Goal: Find specific page/section: Find specific page/section

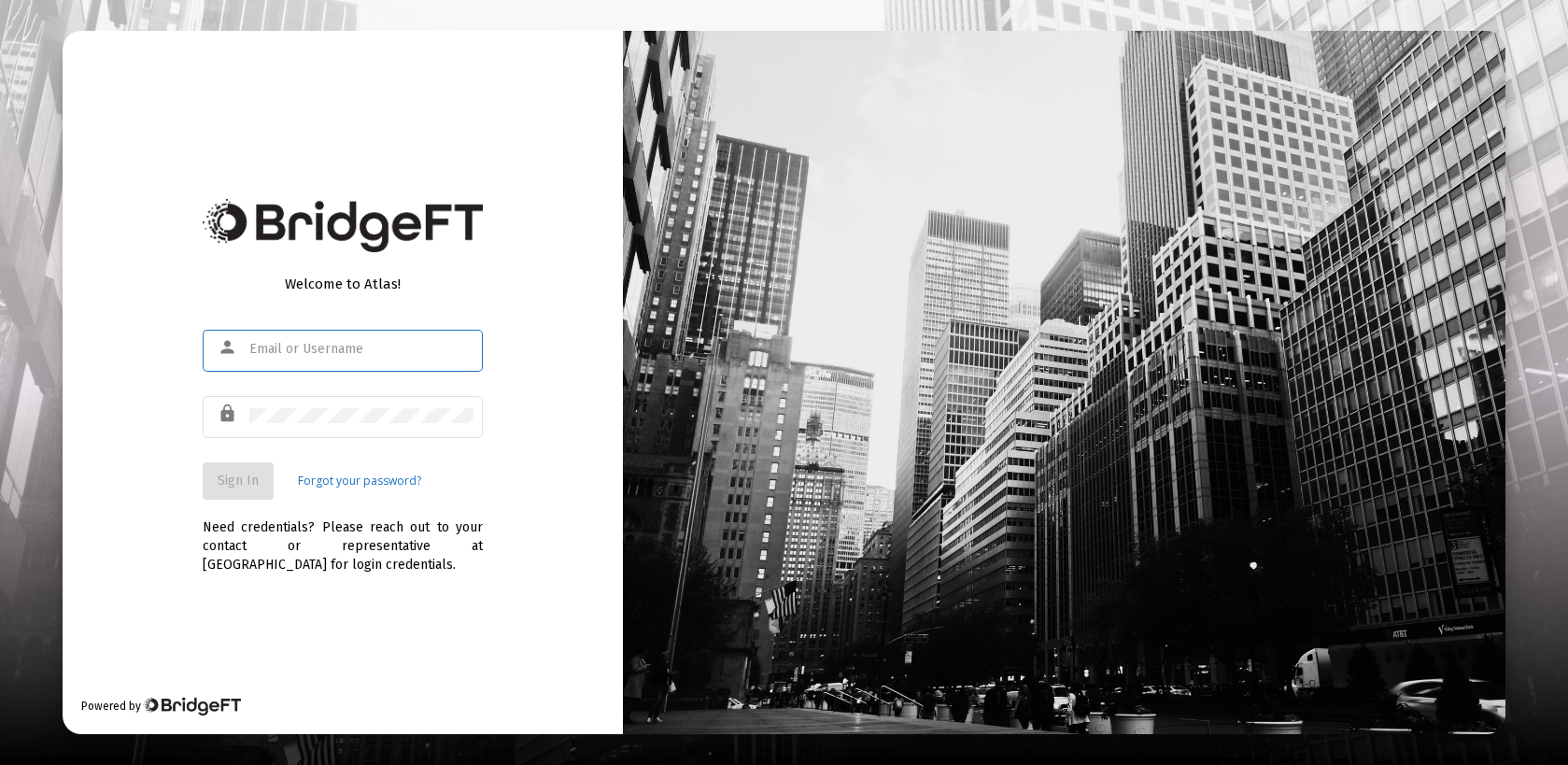
click at [250, 348] on input "text" at bounding box center [362, 348] width 224 height 15
type input "bmosshart@straightline.com"
click at [266, 425] on div at bounding box center [362, 415] width 224 height 46
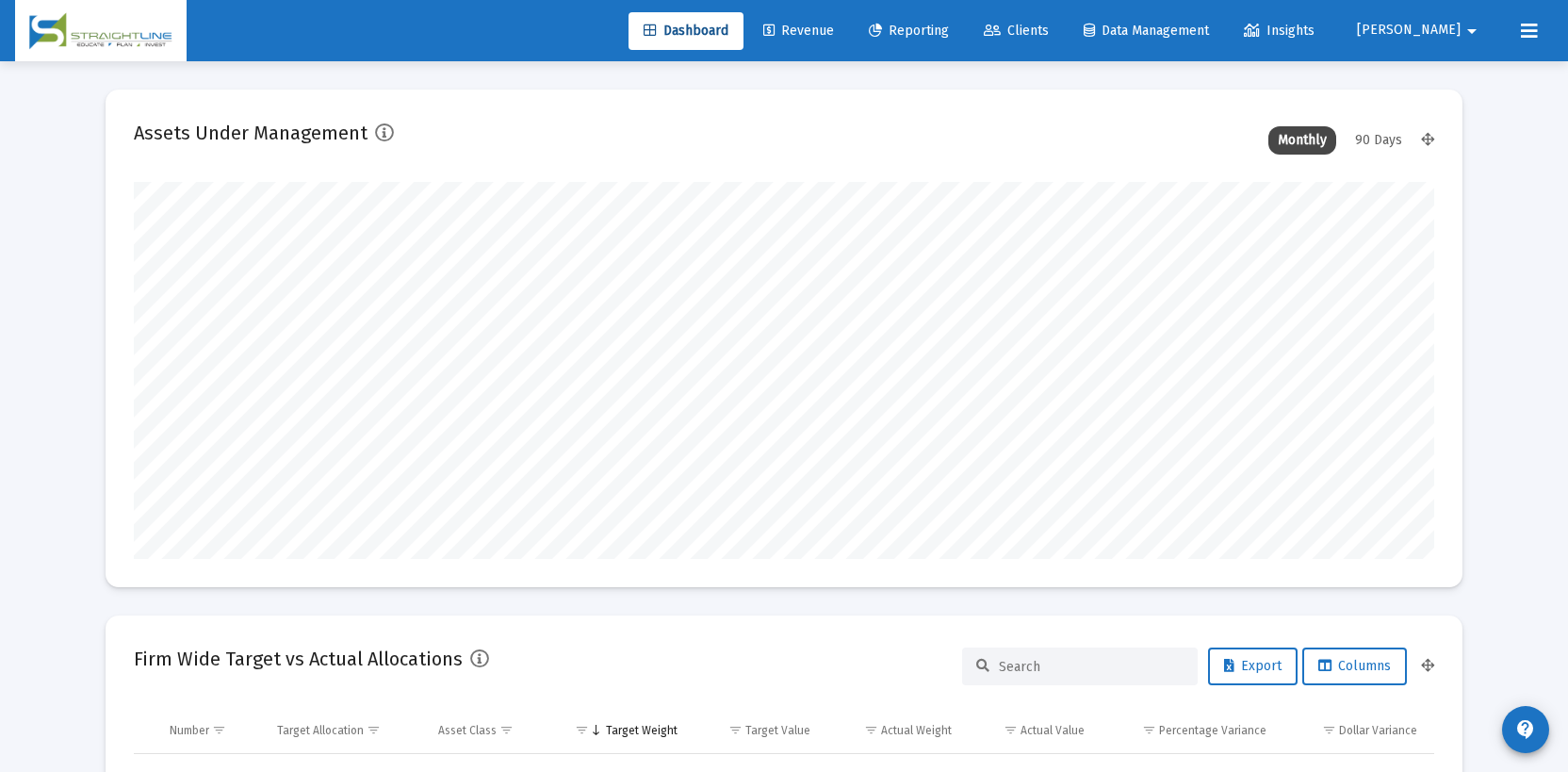
scroll to position [377, 700]
type input "2025-09-10"
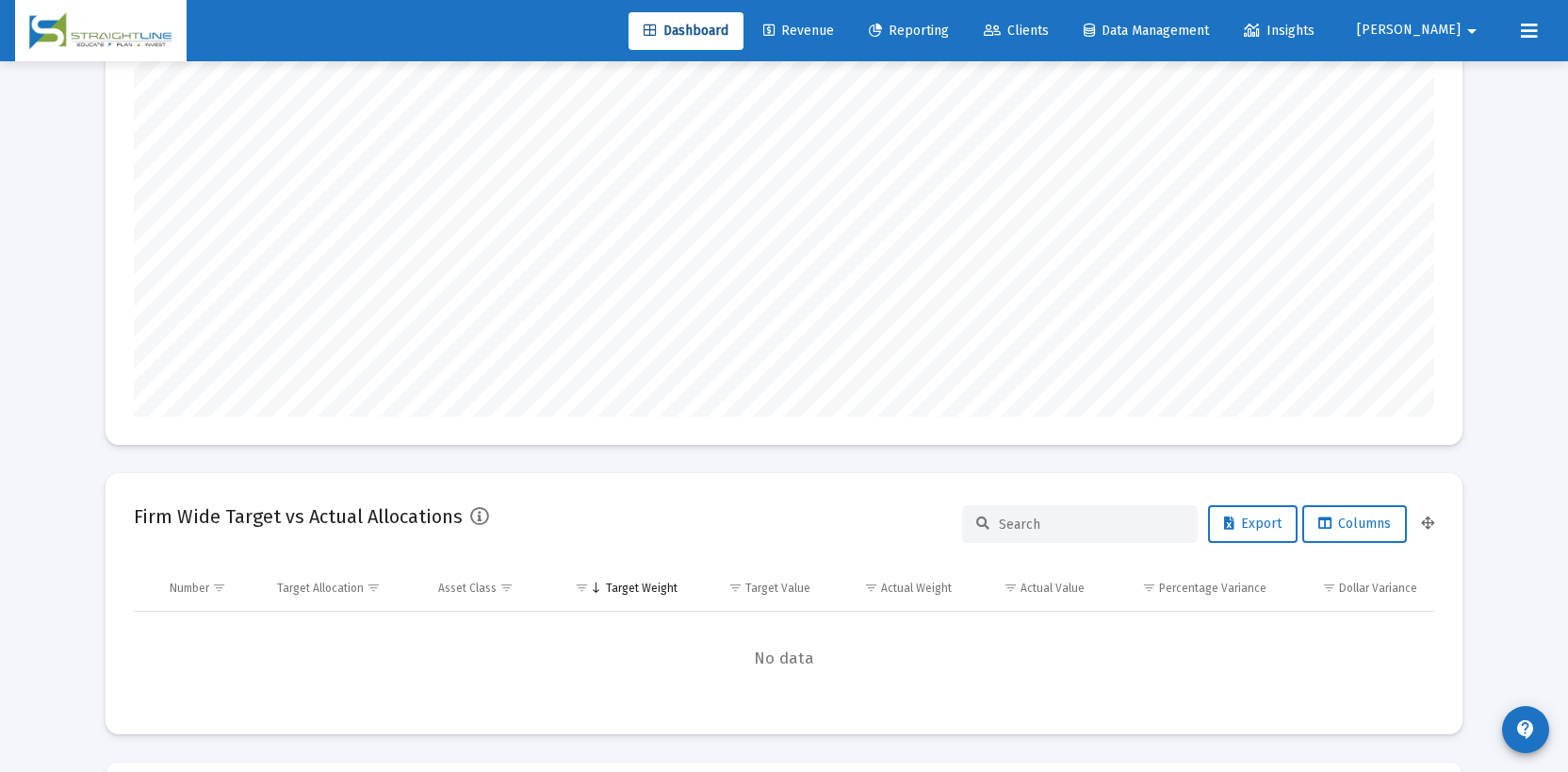
scroll to position [0, 0]
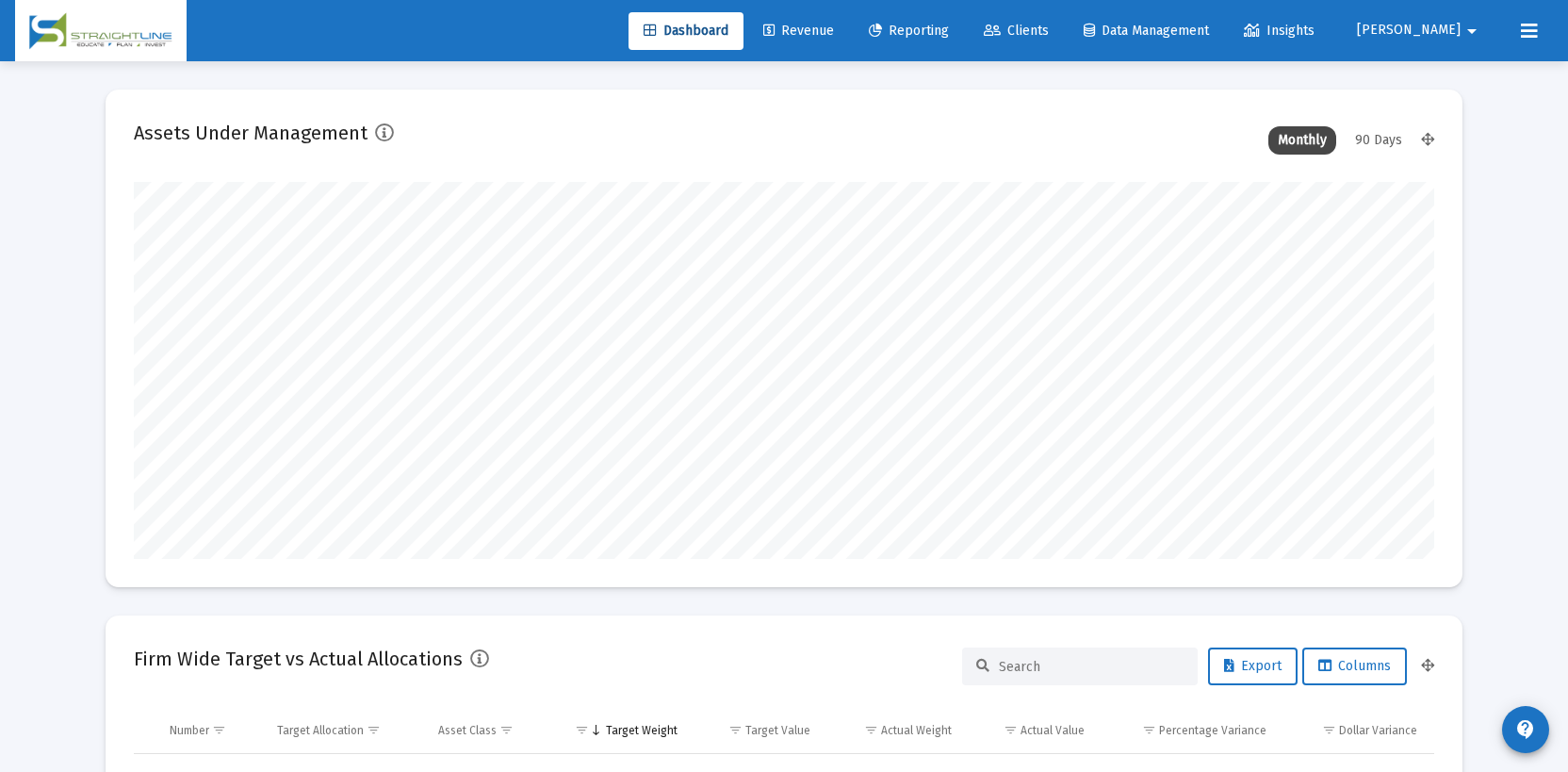
click at [1048, 29] on span "Clients" at bounding box center [1016, 31] width 65 height 16
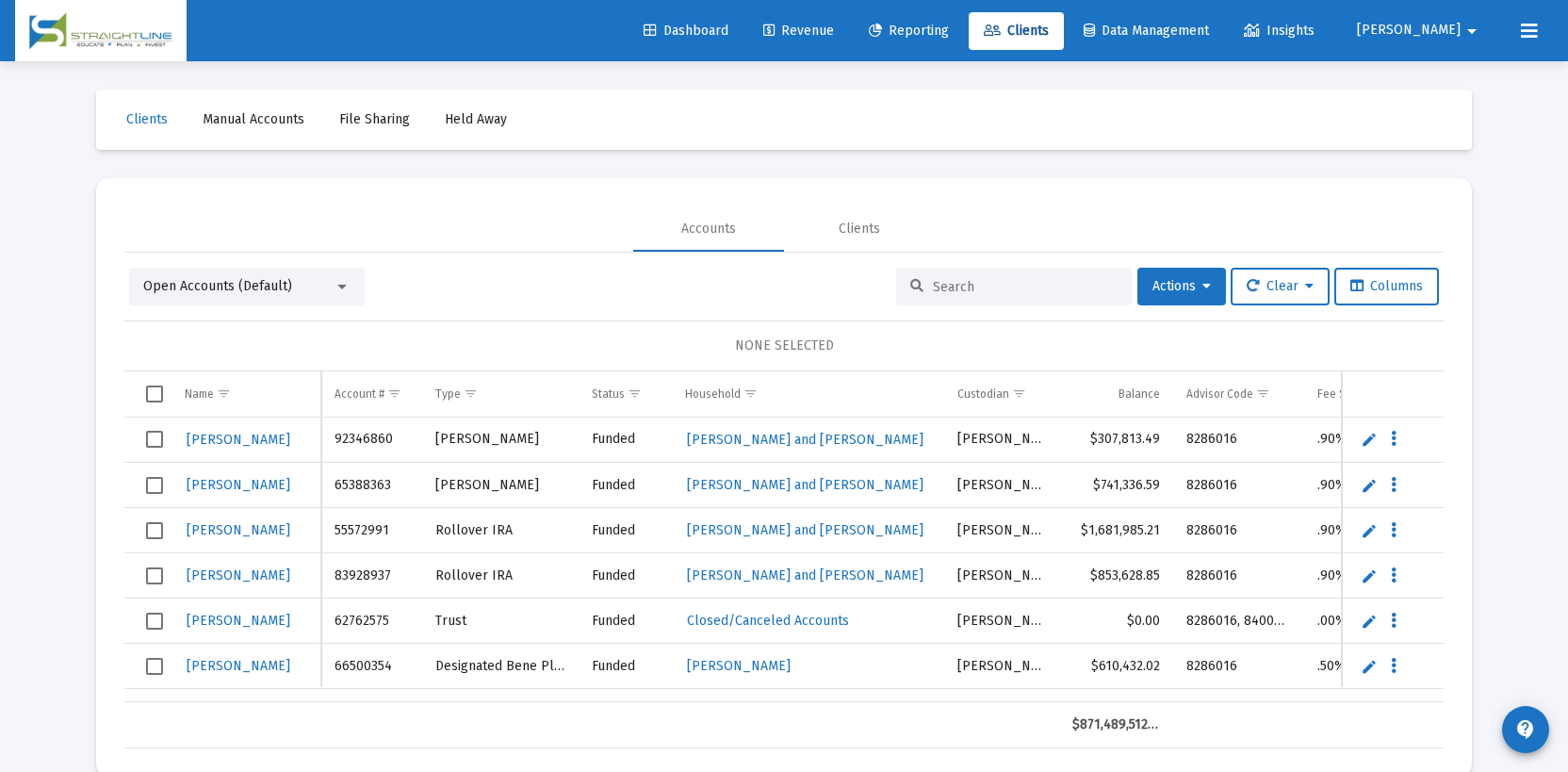
click at [935, 291] on input at bounding box center [1026, 287] width 185 height 16
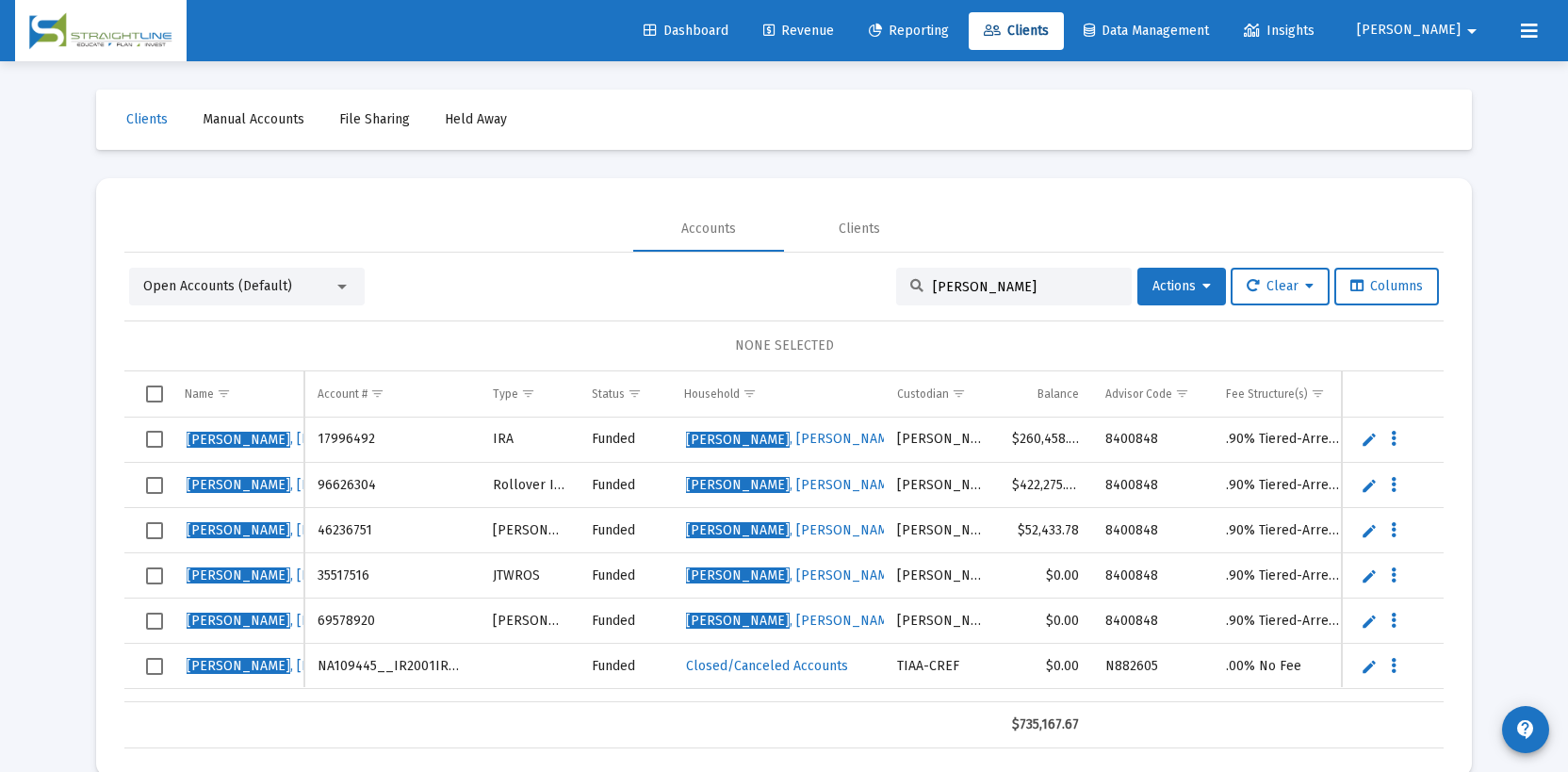
type input "detmers"
click at [787, 479] on span "Detmers , Brandt D Household" at bounding box center [834, 484] width 295 height 16
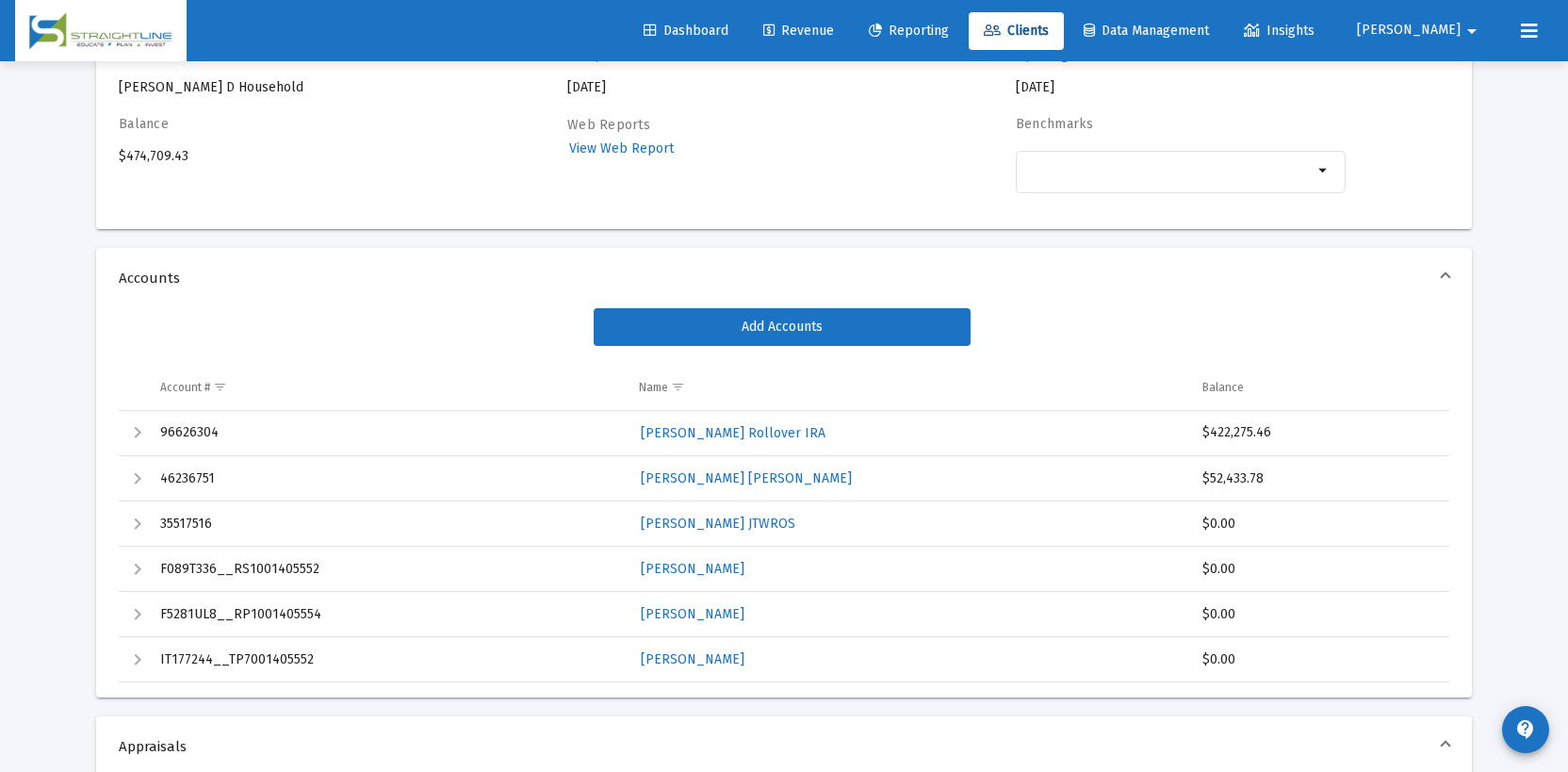
scroll to position [188, 0]
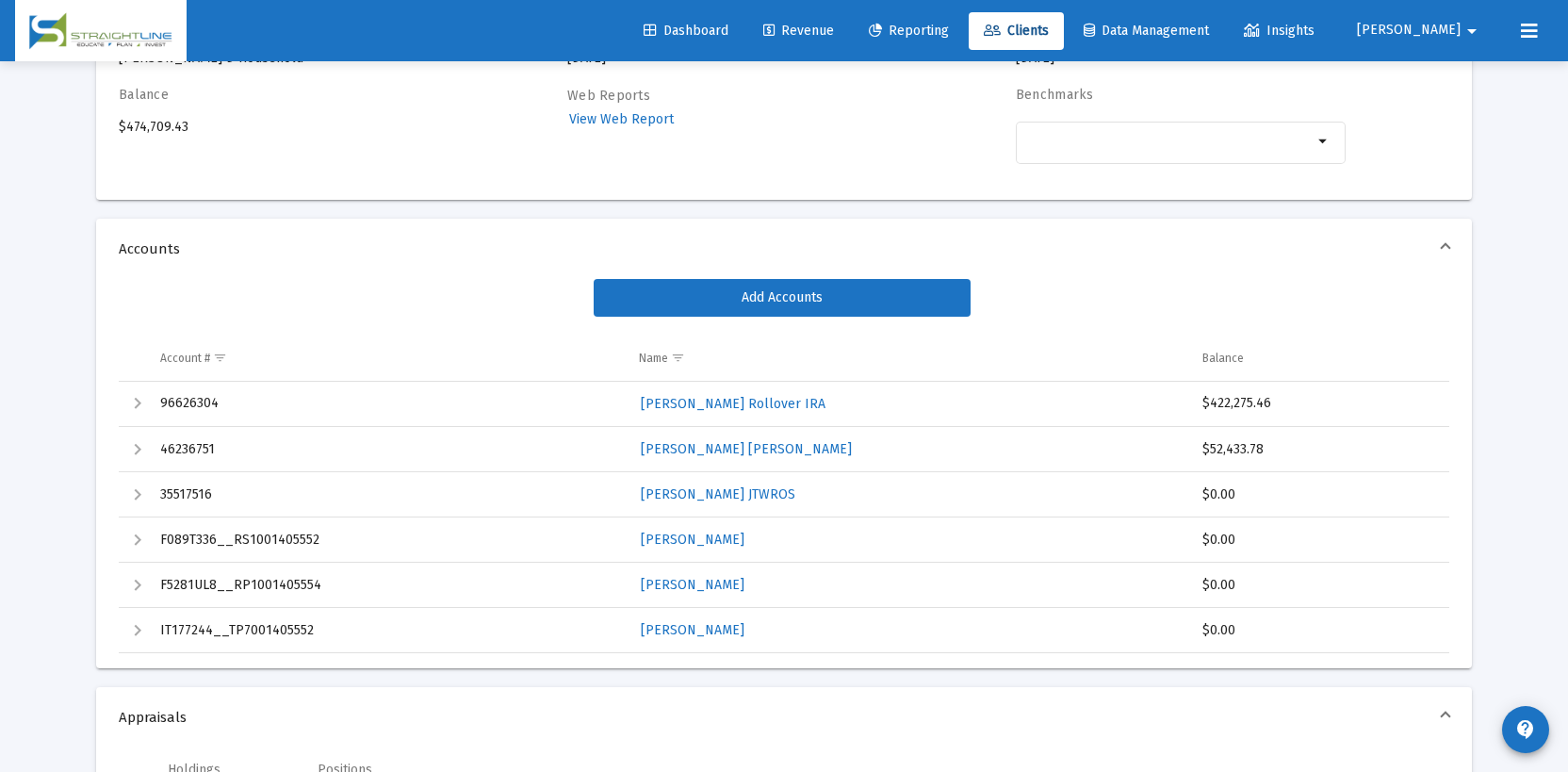
click at [416, 307] on div "Add Accounts" at bounding box center [784, 297] width 1331 height 37
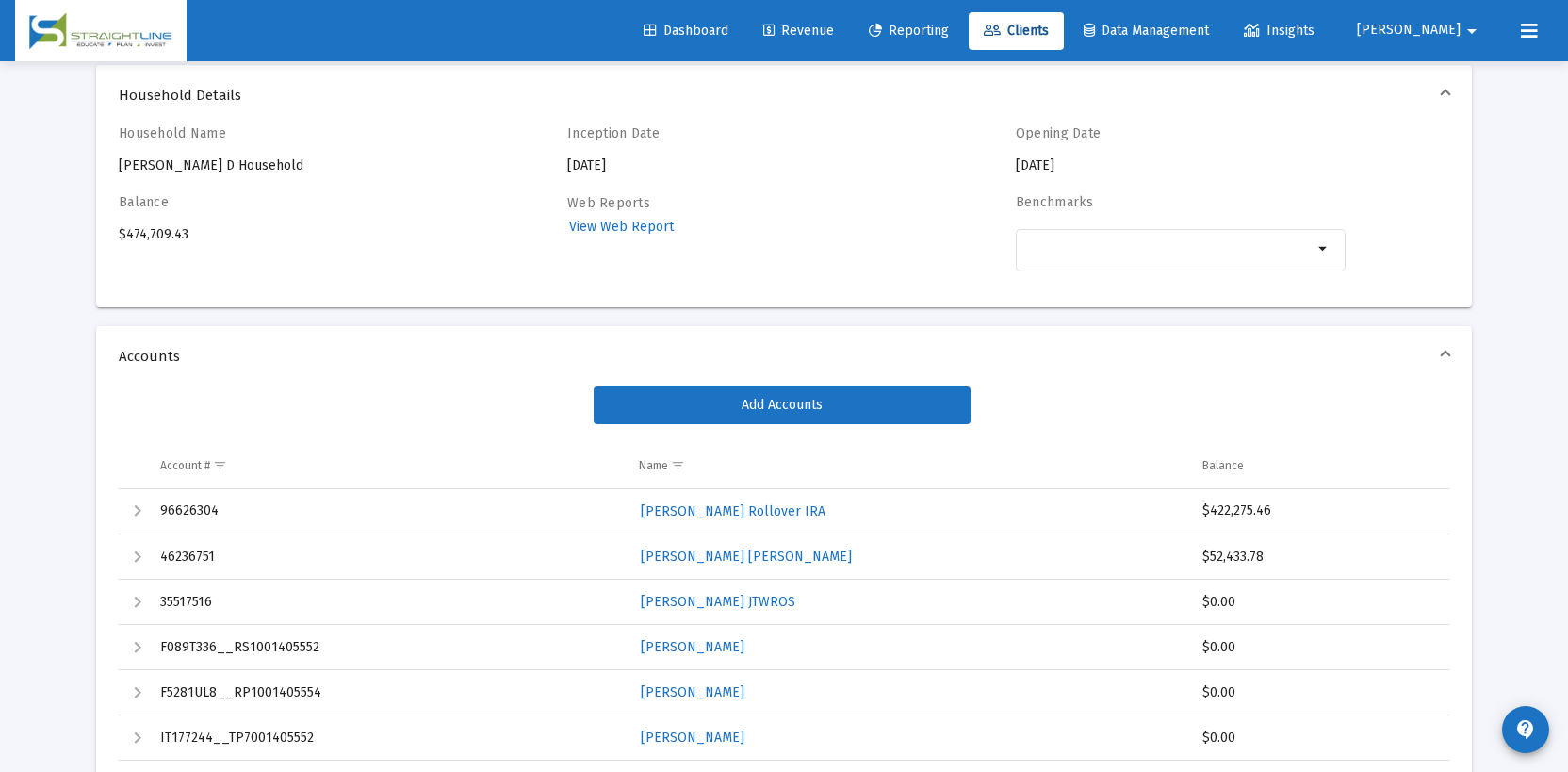
scroll to position [0, 0]
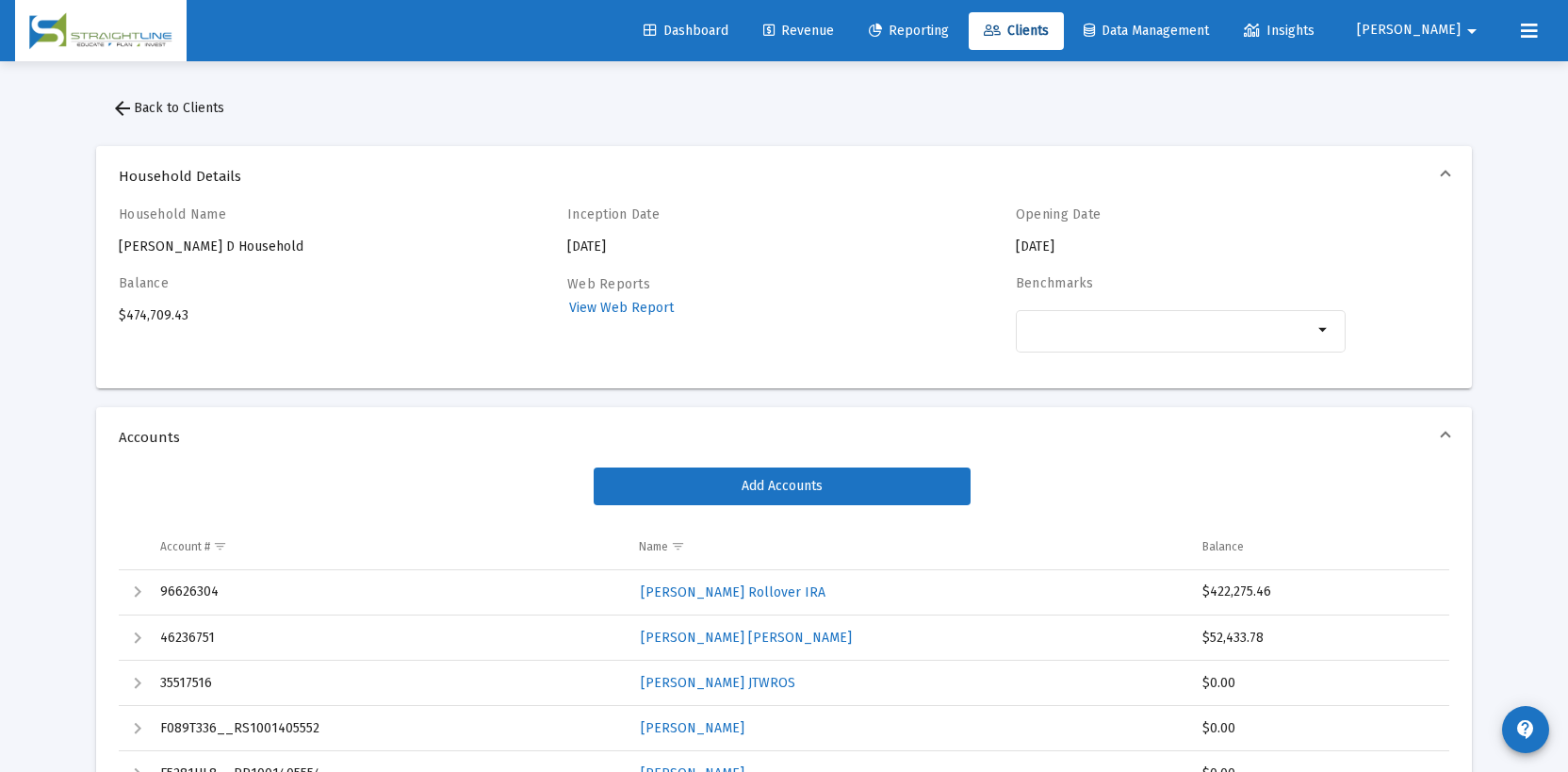
click at [1464, 36] on mat-icon "arrow_drop_down" at bounding box center [1472, 31] width 23 height 37
click at [1465, 130] on button "Logout" at bounding box center [1467, 125] width 112 height 45
